Goal: Information Seeking & Learning: Learn about a topic

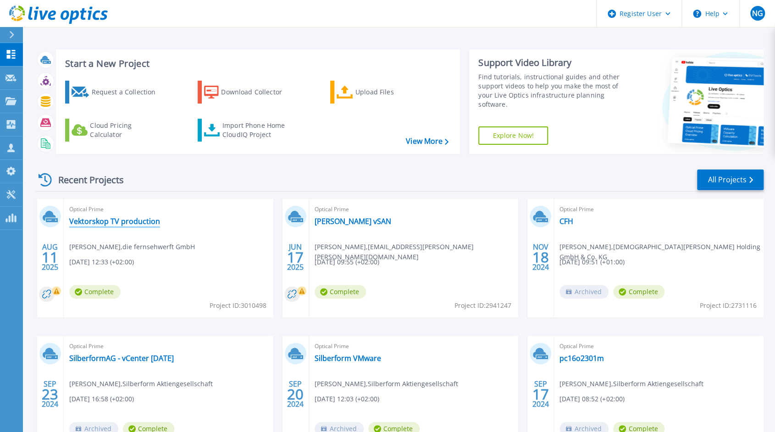
click at [148, 219] on link "Vektorskop TV production" at bounding box center [114, 221] width 91 height 9
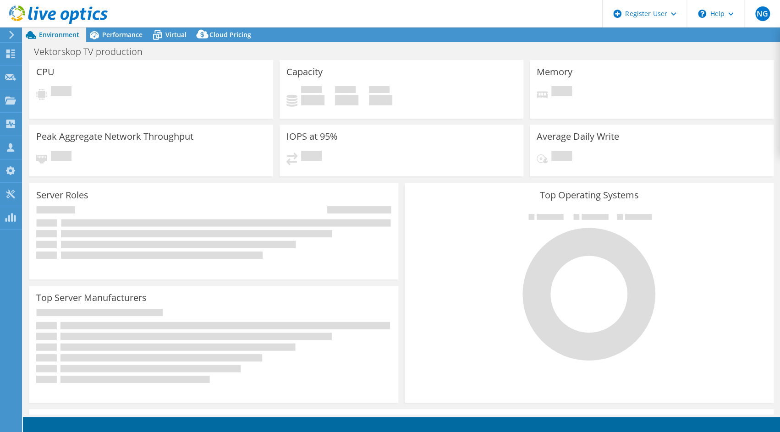
select select "USD"
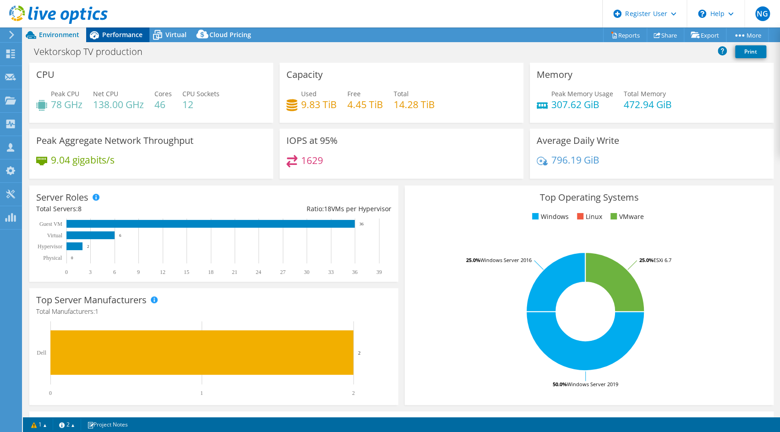
click at [129, 33] on span "Performance" at bounding box center [122, 34] width 40 height 9
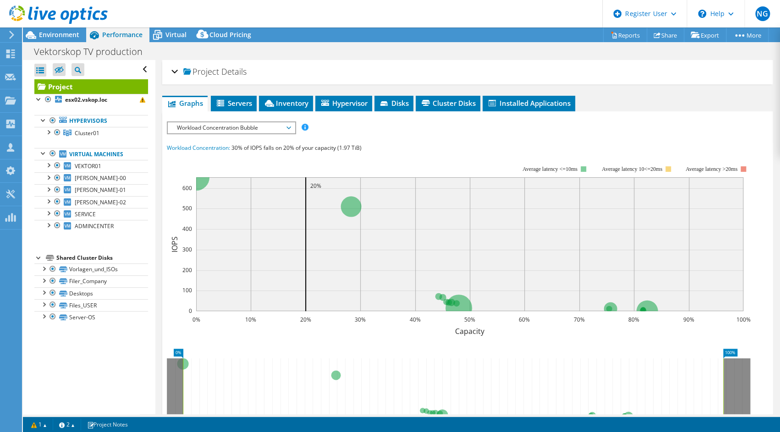
click at [177, 71] on div "Project Details" at bounding box center [467, 72] width 592 height 20
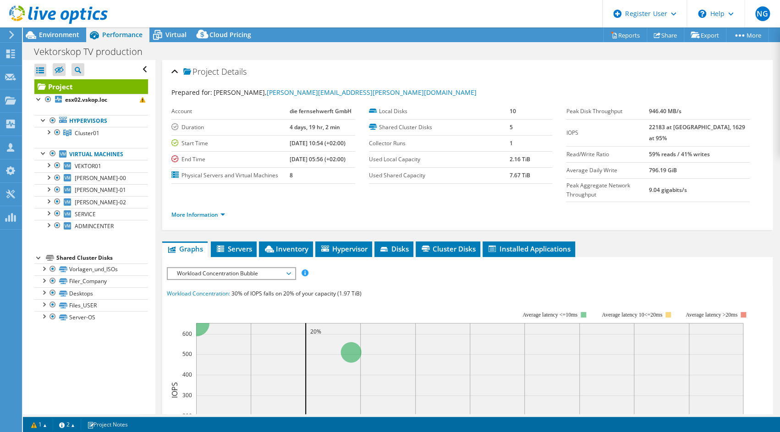
click at [226, 210] on li "More Information" at bounding box center [200, 215] width 59 height 10
click at [221, 211] on link "More Information" at bounding box center [198, 215] width 54 height 8
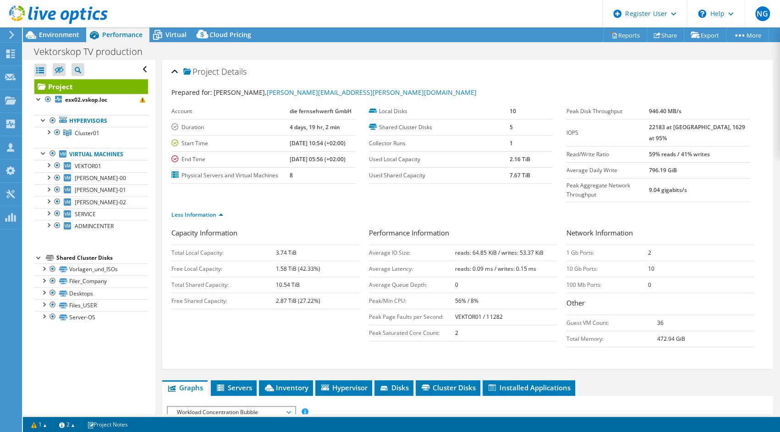
click at [381, 48] on div "Vektorskop TV production Print" at bounding box center [401, 51] width 757 height 17
click at [304, 310] on div "Capacity Information Total Local Capacity: 3.74 TiB Free Local Capacity: 1.58 T…" at bounding box center [467, 290] width 592 height 124
drag, startPoint x: 273, startPoint y: 265, endPoint x: 304, endPoint y: 265, distance: 30.7
click at [304, 277] on tr "Total Shared Capacity: 10.54 TiB" at bounding box center [265, 285] width 188 height 16
drag, startPoint x: 304, startPoint y: 265, endPoint x: 302, endPoint y: 304, distance: 39.0
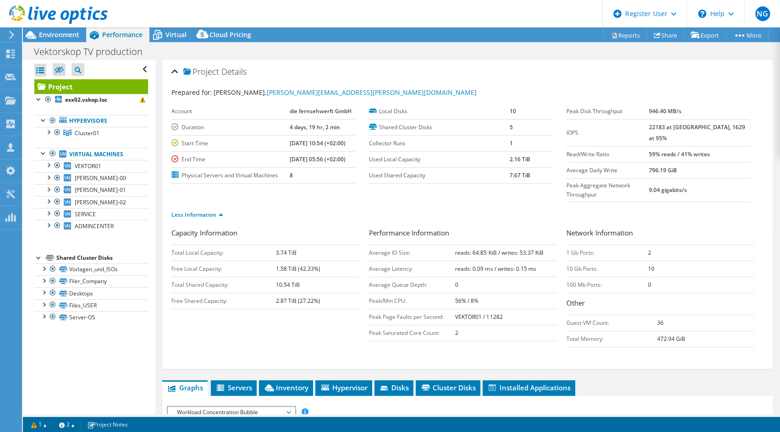
click at [302, 304] on div "Capacity Information Total Local Capacity: 3.74 TiB Free Local Capacity: 1.58 T…" at bounding box center [467, 290] width 592 height 124
drag, startPoint x: 268, startPoint y: 281, endPoint x: 295, endPoint y: 279, distance: 27.1
click at [295, 293] on tr "Free Shared Capacity: 2.87 TiB (27.22%)" at bounding box center [265, 301] width 188 height 16
drag, startPoint x: 295, startPoint y: 279, endPoint x: 286, endPoint y: 302, distance: 24.7
click at [286, 302] on div "Capacity Information Total Local Capacity: 3.74 TiB Free Local Capacity: 1.58 T…" at bounding box center [467, 290] width 592 height 124
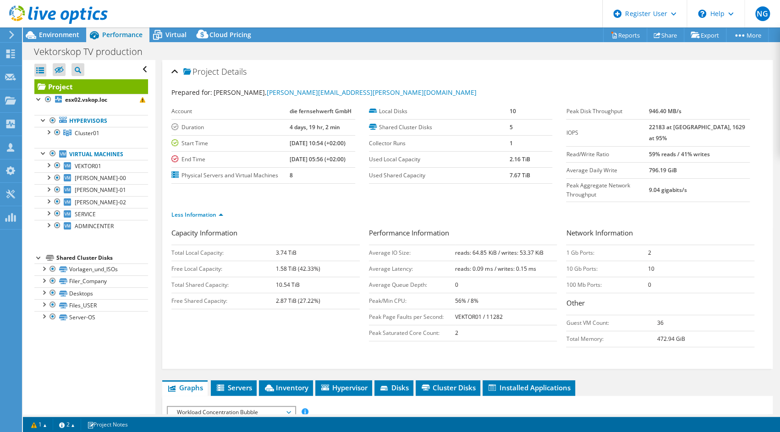
drag, startPoint x: 368, startPoint y: 12, endPoint x: 371, endPoint y: 17, distance: 5.7
click at [368, 12] on header "NG Dell User [PERSON_NAME] [EMAIL_ADDRESS][PERSON_NAME][DOMAIN_NAME] Dell My Pr…" at bounding box center [390, 14] width 780 height 28
